Goal: Transaction & Acquisition: Subscribe to service/newsletter

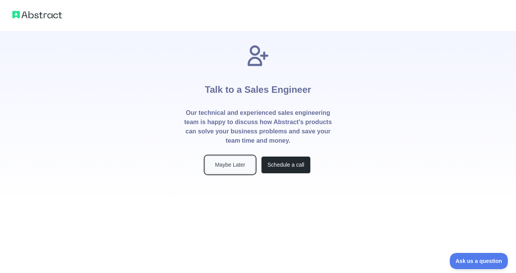
click at [238, 165] on button "Maybe Later" at bounding box center [230, 164] width 50 height 17
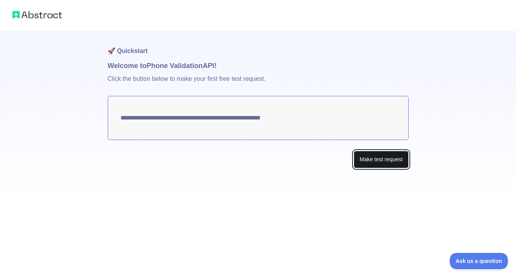
click at [377, 158] on button "Make test request" at bounding box center [381, 159] width 55 height 17
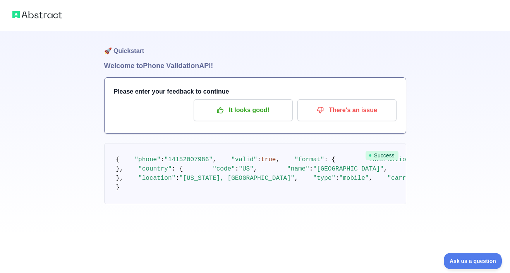
scroll to position [74, 0]
click at [36, 15] on img at bounding box center [37, 14] width 50 height 11
